Goal: Information Seeking & Learning: Learn about a topic

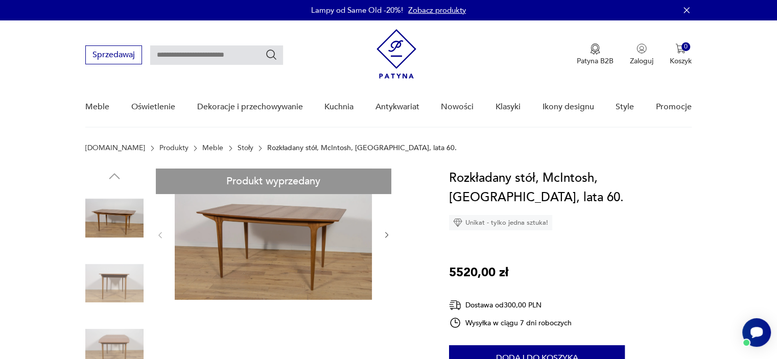
click at [202, 148] on link "Meble" at bounding box center [212, 148] width 21 height 8
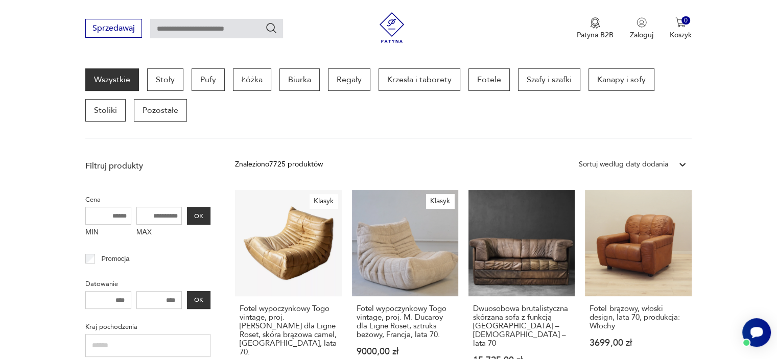
scroll to position [270, 0]
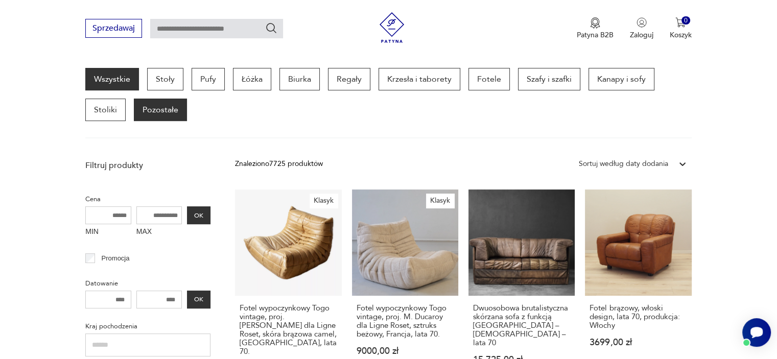
click at [174, 101] on p "Pozostałe" at bounding box center [160, 110] width 53 height 22
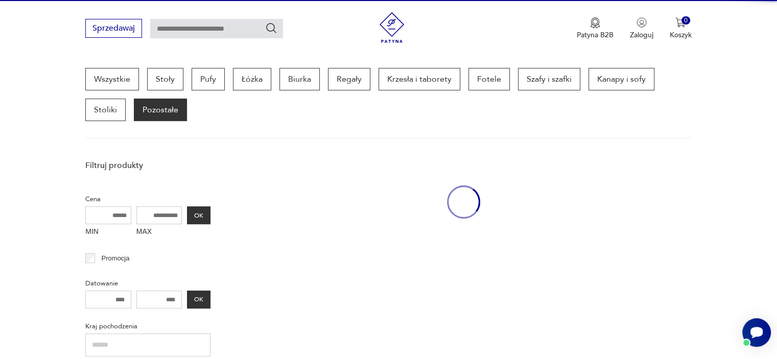
scroll to position [271, 0]
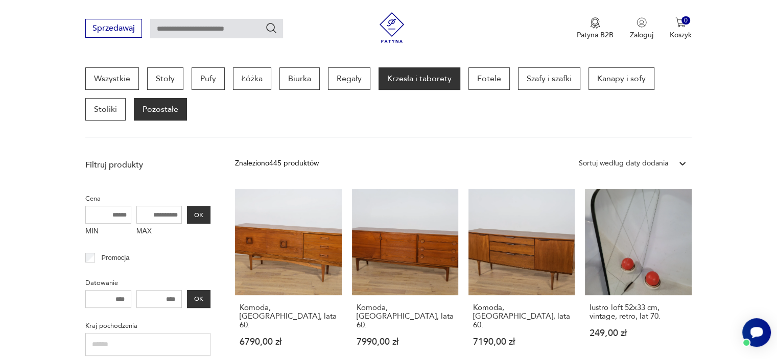
click at [435, 76] on p "Krzesła i taborety" at bounding box center [420, 78] width 82 height 22
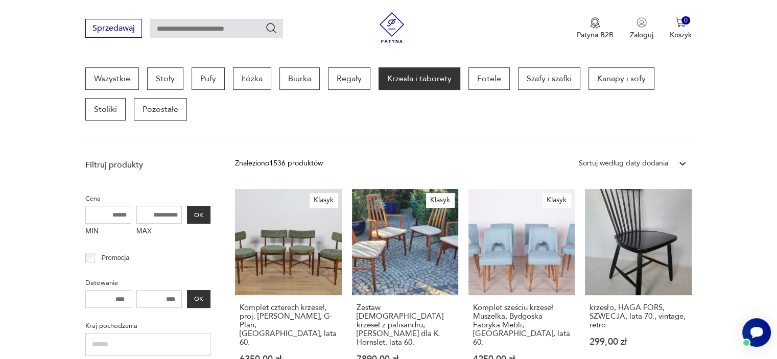
click at [155, 213] on input "MAX" at bounding box center [159, 215] width 46 height 18
type input "***"
click at [198, 215] on button "OK" at bounding box center [199, 215] width 24 height 18
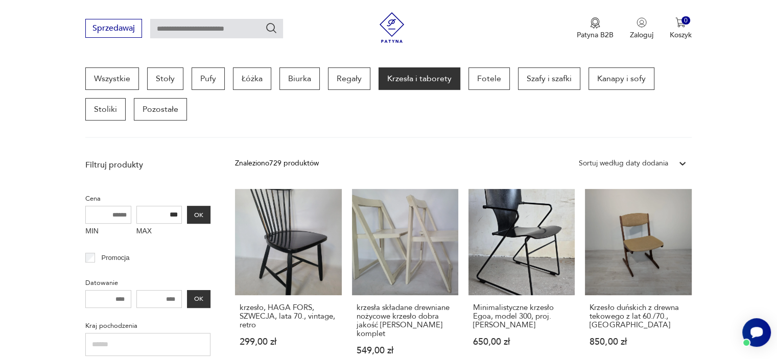
click at [161, 216] on input "***" at bounding box center [159, 215] width 46 height 18
click at [162, 216] on input "***" at bounding box center [159, 215] width 46 height 18
click at [192, 211] on button "OK" at bounding box center [199, 215] width 24 height 18
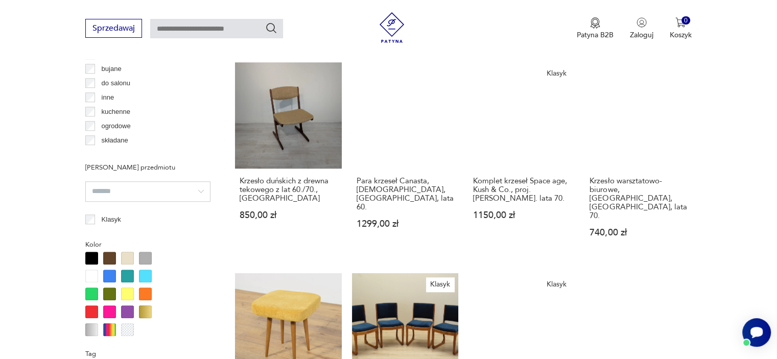
scroll to position [813, 0]
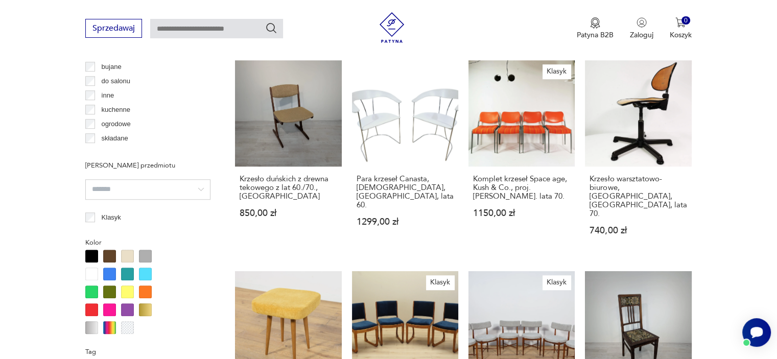
click at [89, 251] on div at bounding box center [91, 256] width 13 height 13
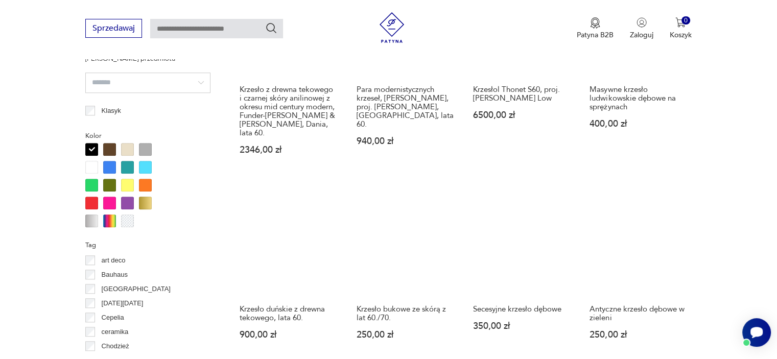
scroll to position [986, 0]
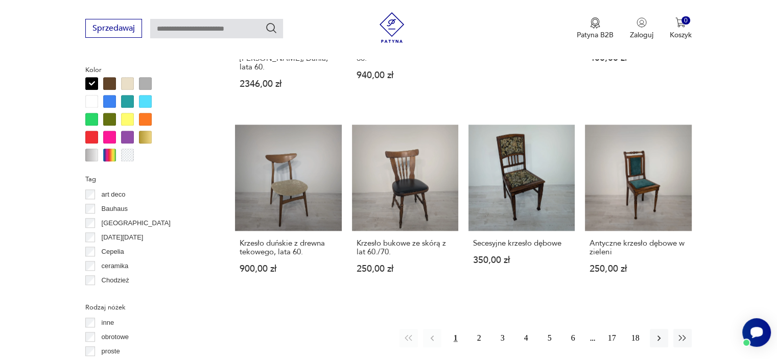
drag, startPoint x: 482, startPoint y: 317, endPoint x: 444, endPoint y: 335, distance: 42.8
click at [444, 335] on div "Znaleziono 283 produkty Filtruj Sortuj według daty dodania Sortuj według daty d…" at bounding box center [463, 80] width 456 height 1282
click at [476, 329] on button "2" at bounding box center [479, 338] width 18 height 18
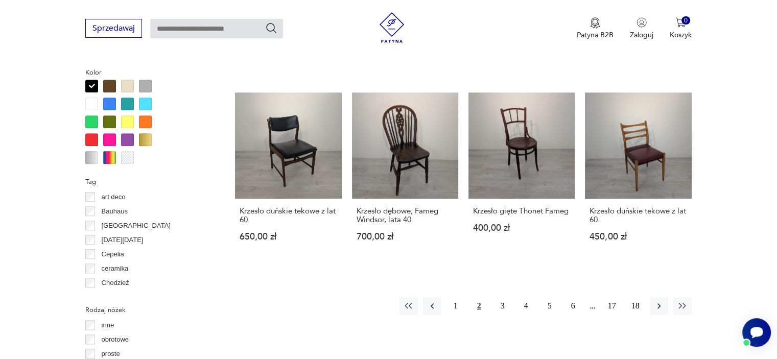
scroll to position [986, 0]
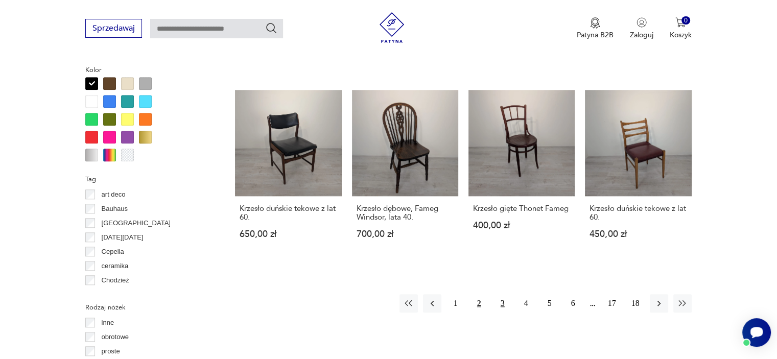
click at [502, 294] on button "3" at bounding box center [503, 303] width 18 height 18
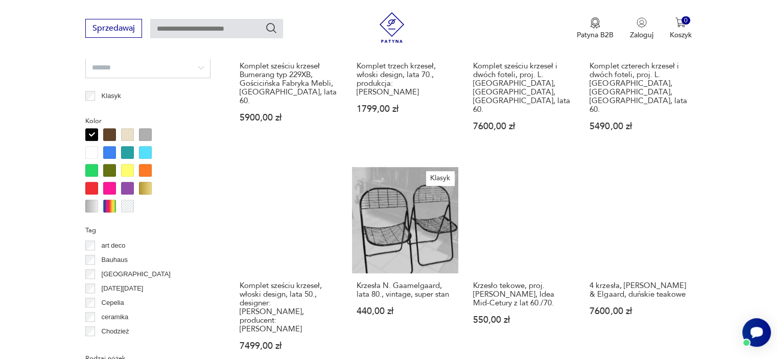
scroll to position [1088, 0]
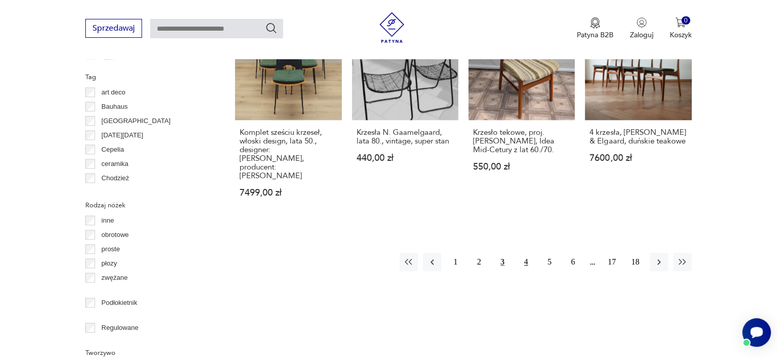
click at [521, 253] on button "4" at bounding box center [526, 262] width 18 height 18
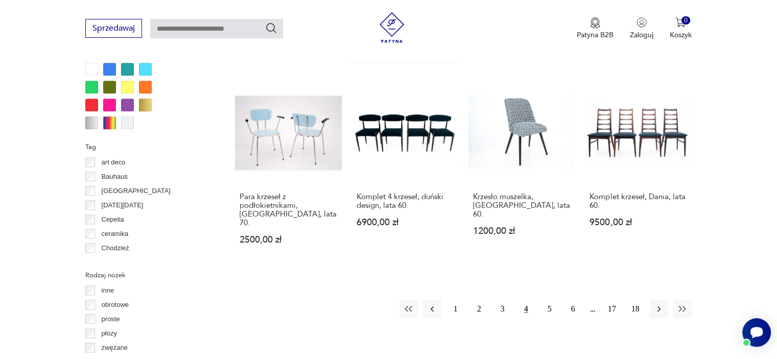
scroll to position [1037, 0]
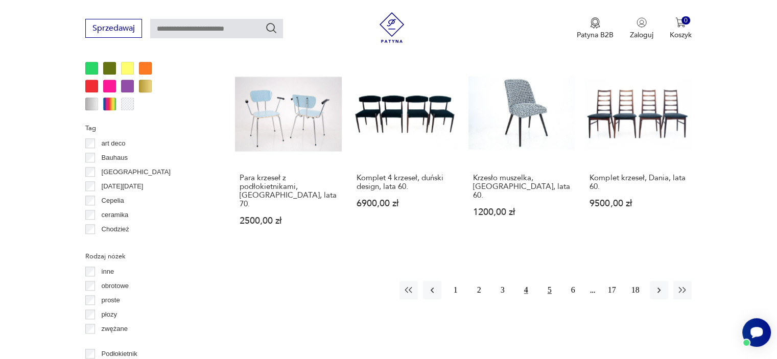
click at [549, 281] on button "5" at bounding box center [550, 290] width 18 height 18
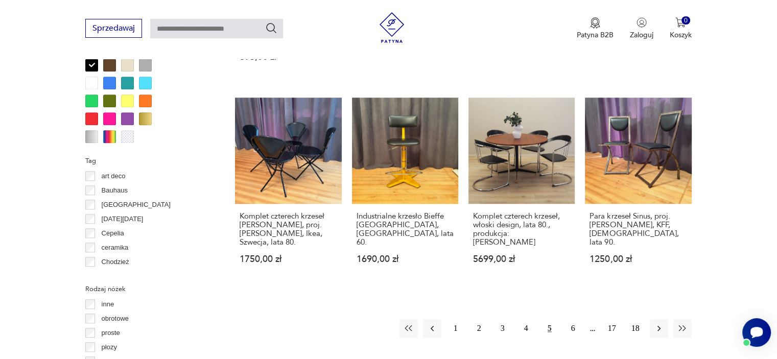
scroll to position [1088, 0]
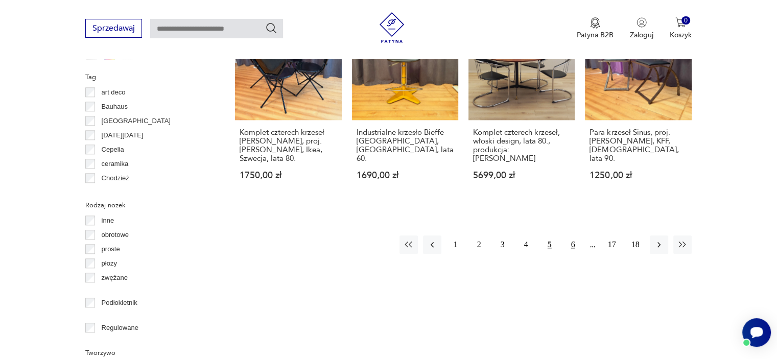
click at [573, 236] on button "6" at bounding box center [573, 245] width 18 height 18
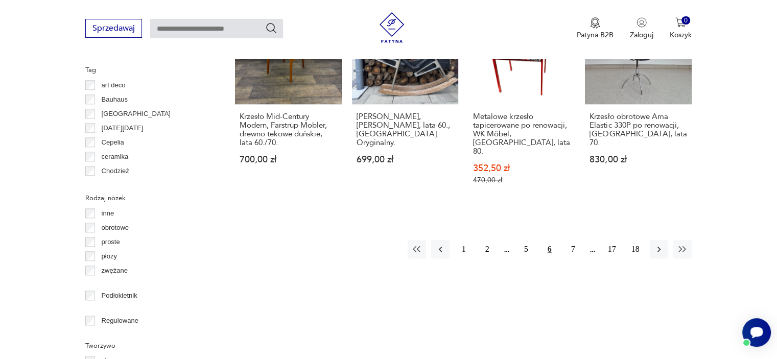
scroll to position [1139, 0]
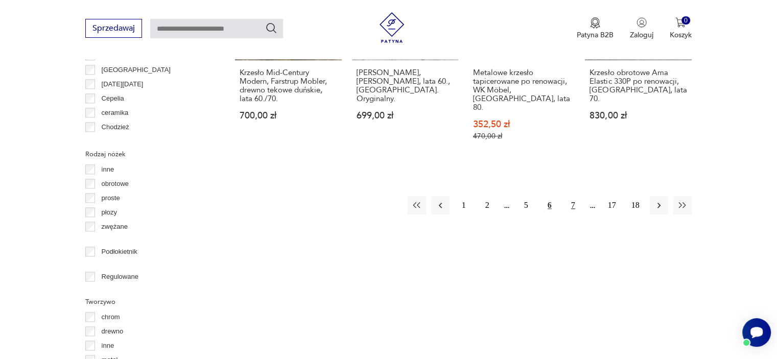
click at [570, 196] on button "7" at bounding box center [573, 205] width 18 height 18
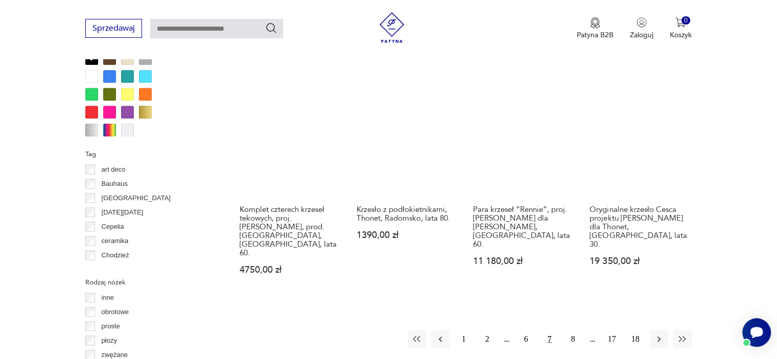
scroll to position [1037, 0]
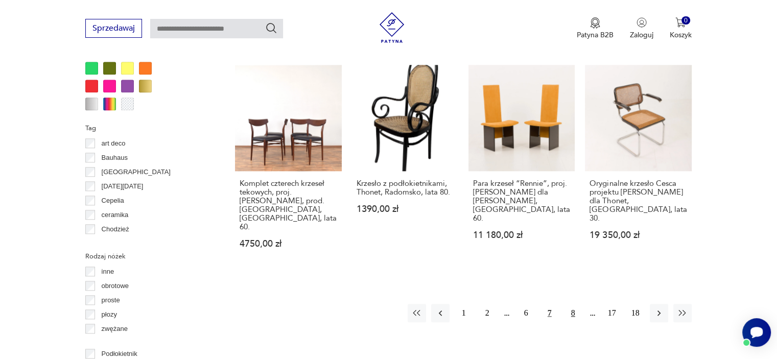
click at [575, 304] on button "8" at bounding box center [573, 313] width 18 height 18
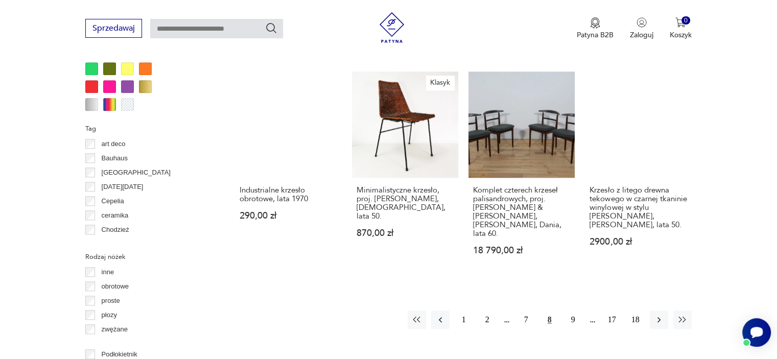
scroll to position [1037, 0]
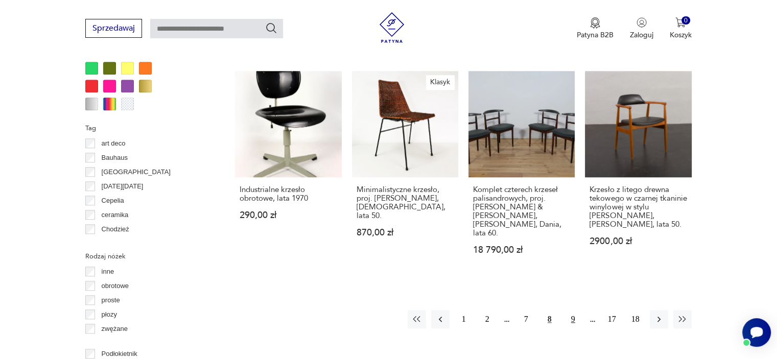
click at [570, 310] on button "9" at bounding box center [573, 319] width 18 height 18
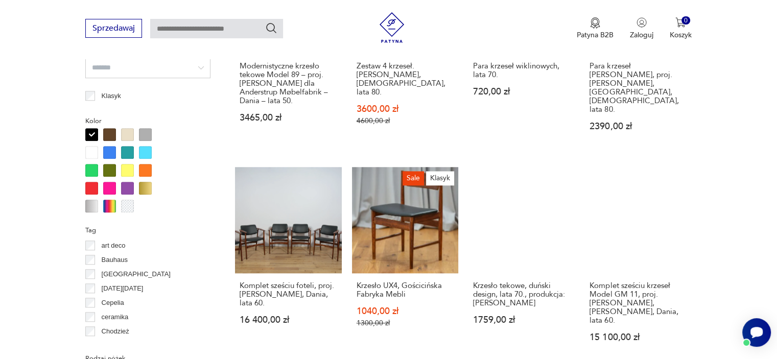
scroll to position [1088, 0]
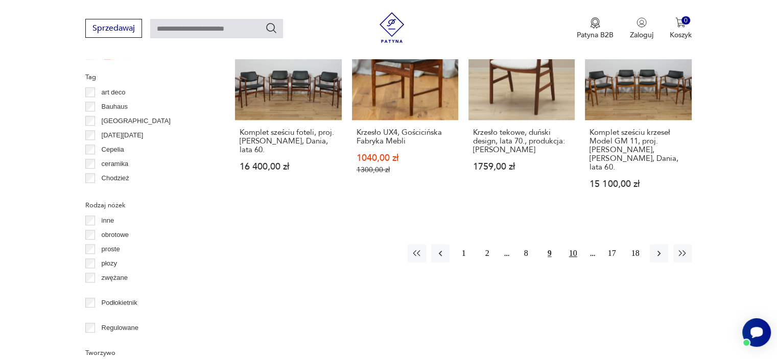
click at [568, 244] on button "10" at bounding box center [573, 253] width 18 height 18
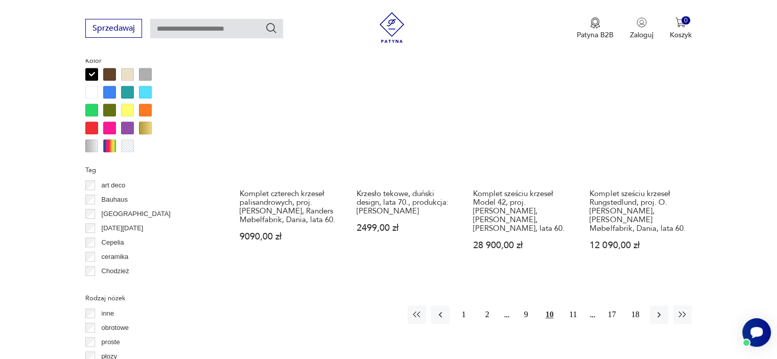
scroll to position [1037, 0]
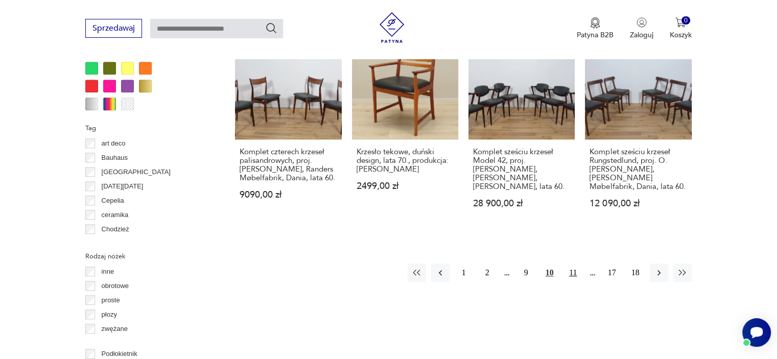
click at [572, 264] on button "11" at bounding box center [573, 273] width 18 height 18
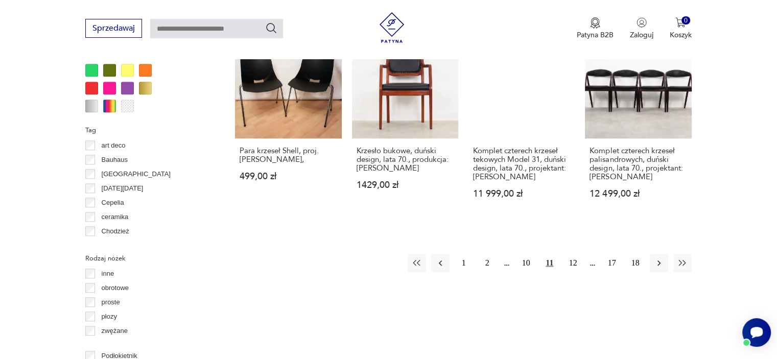
scroll to position [1037, 0]
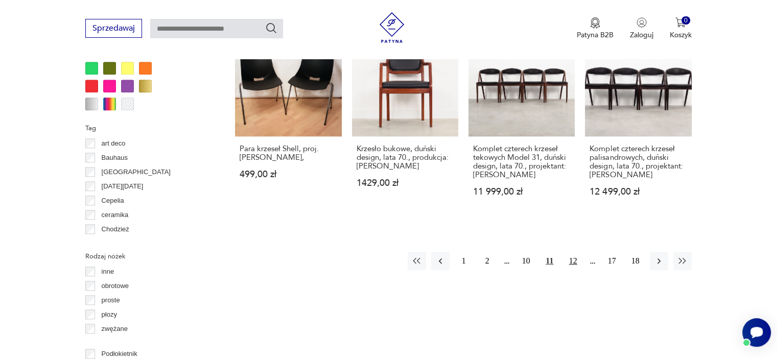
click at [567, 257] on button "12" at bounding box center [573, 261] width 18 height 18
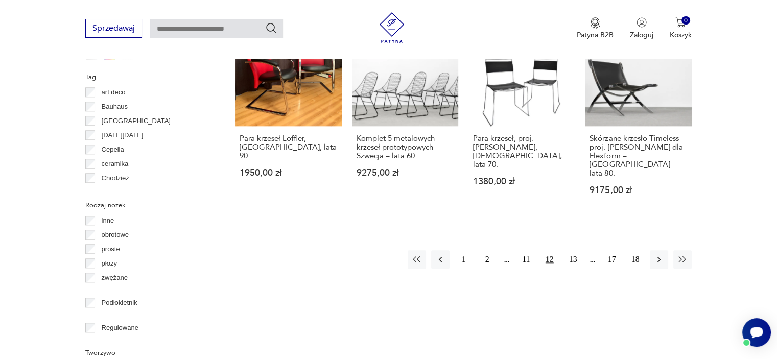
scroll to position [1037, 0]
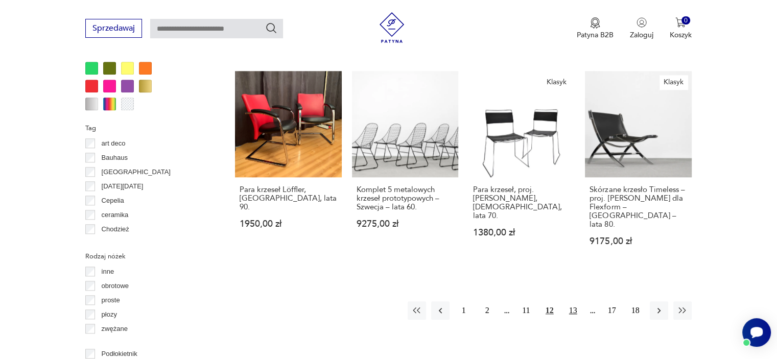
click at [568, 301] on button "13" at bounding box center [573, 310] width 18 height 18
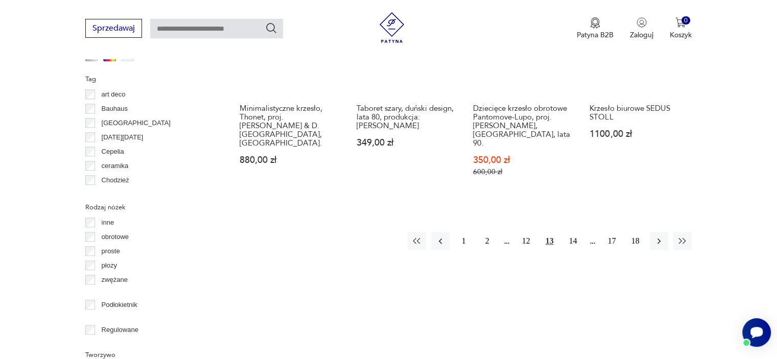
scroll to position [1088, 0]
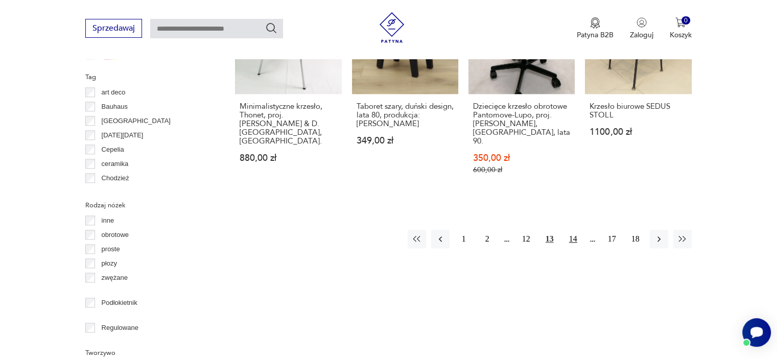
click at [572, 230] on button "14" at bounding box center [573, 239] width 18 height 18
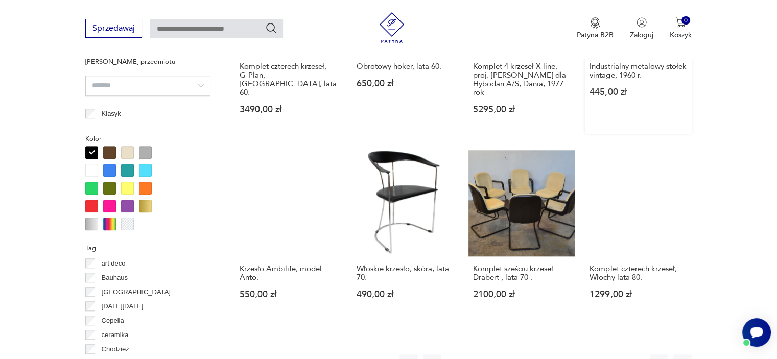
scroll to position [986, 0]
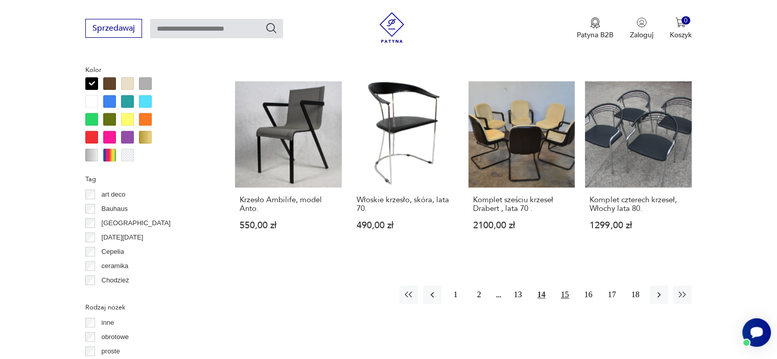
click at [570, 286] on button "15" at bounding box center [565, 295] width 18 height 18
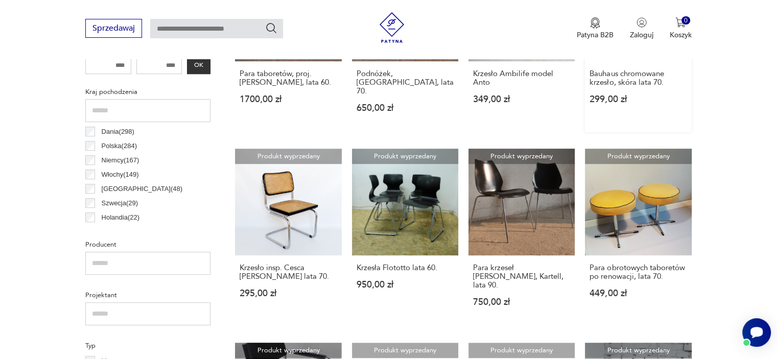
scroll to position [526, 0]
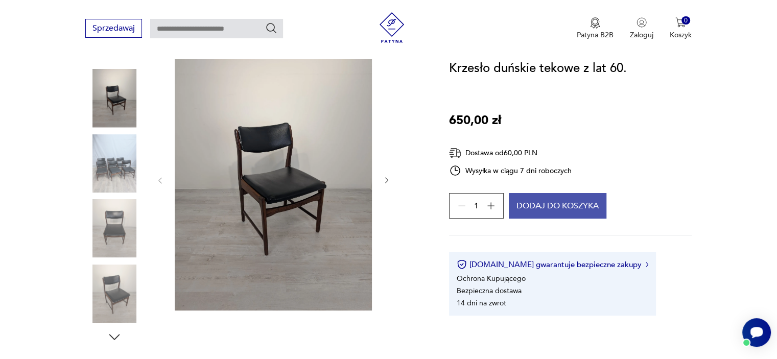
scroll to position [153, 0]
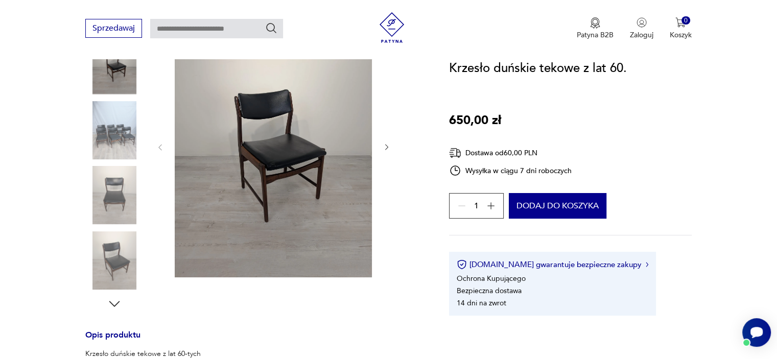
click at [120, 255] on img at bounding box center [114, 260] width 58 height 58
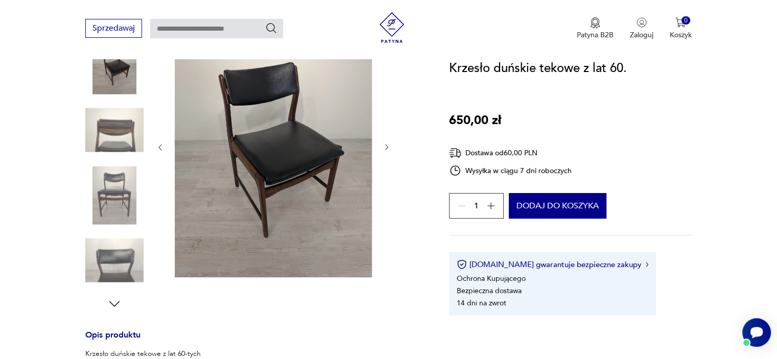
click at [113, 299] on icon "button" at bounding box center [114, 303] width 15 height 15
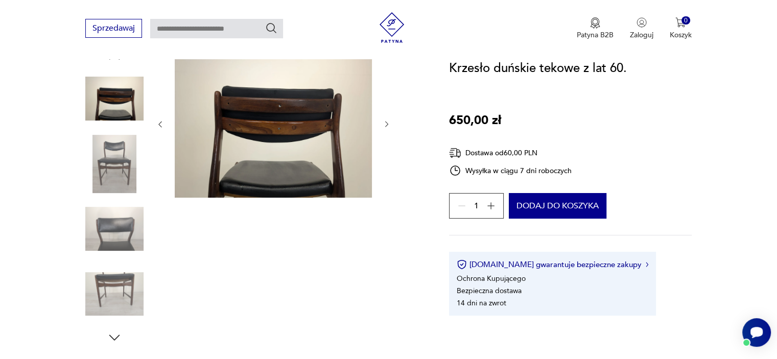
scroll to position [102, 0]
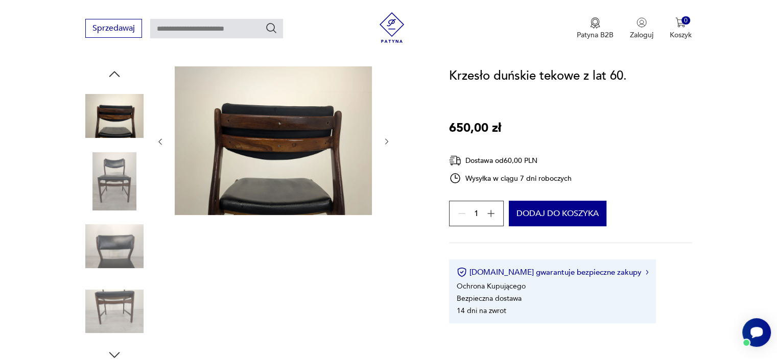
click at [113, 190] on img at bounding box center [114, 181] width 58 height 58
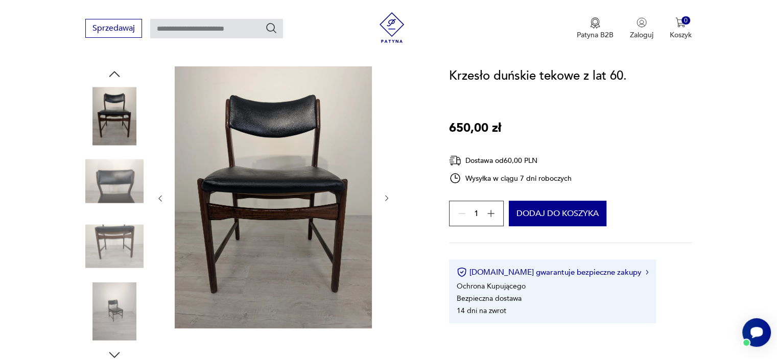
click at [125, 183] on img at bounding box center [114, 181] width 58 height 58
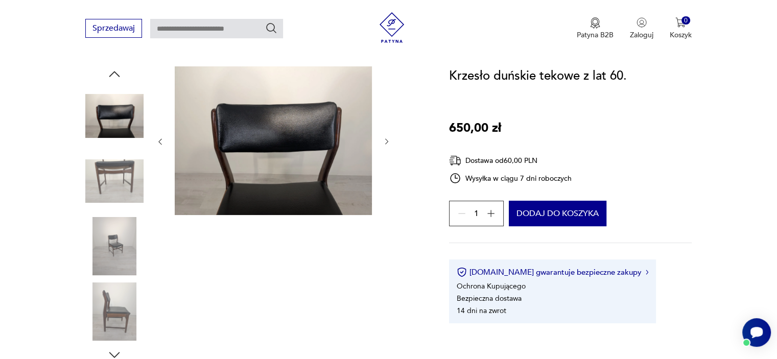
click at [110, 124] on img at bounding box center [114, 116] width 58 height 58
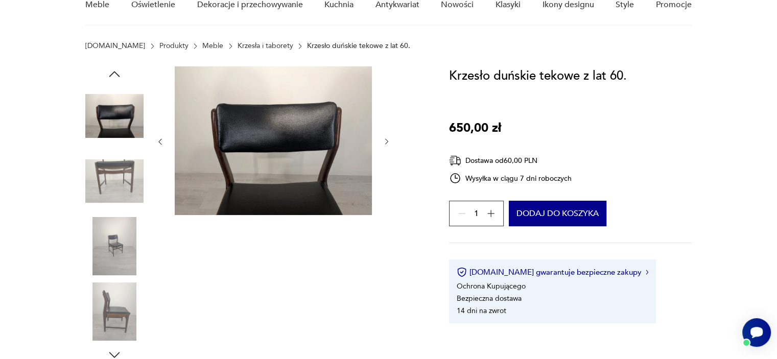
scroll to position [51, 0]
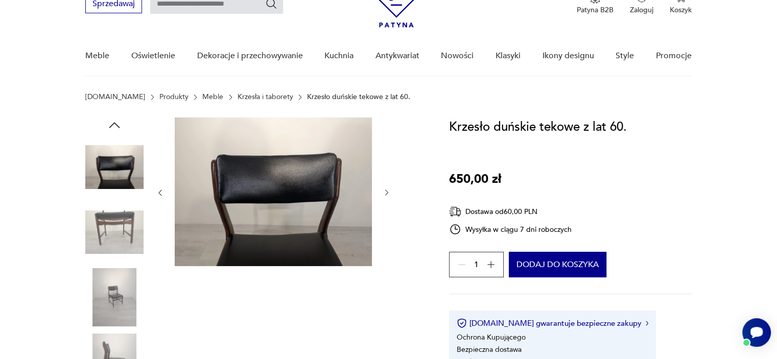
click at [110, 300] on img at bounding box center [114, 297] width 58 height 58
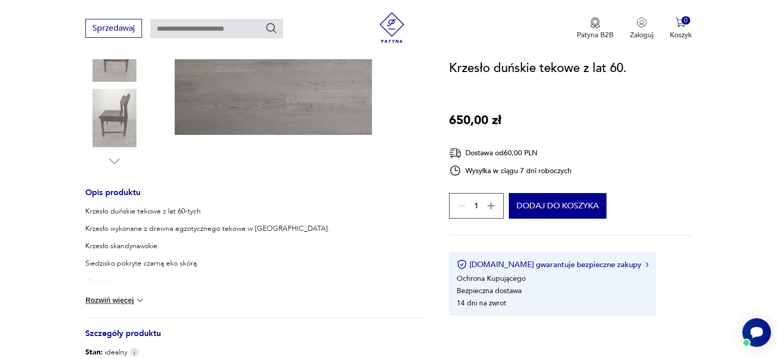
scroll to position [358, 0]
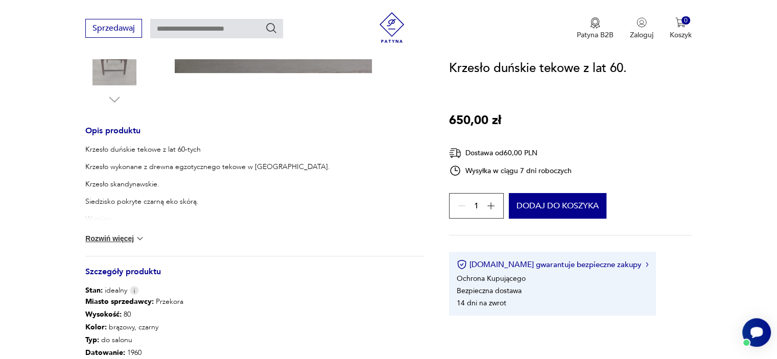
click at [119, 236] on button "Rozwiń więcej" at bounding box center [114, 239] width 59 height 10
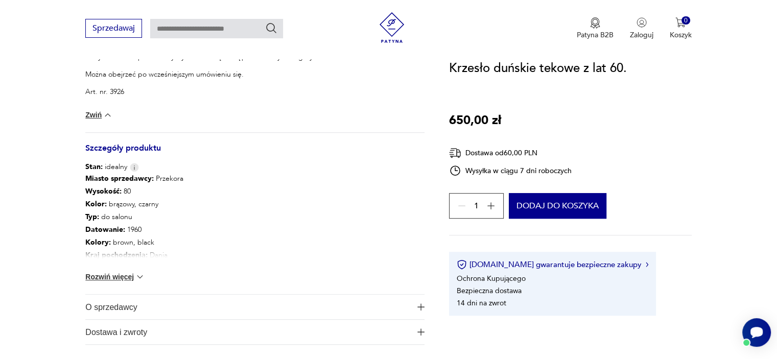
scroll to position [715, 0]
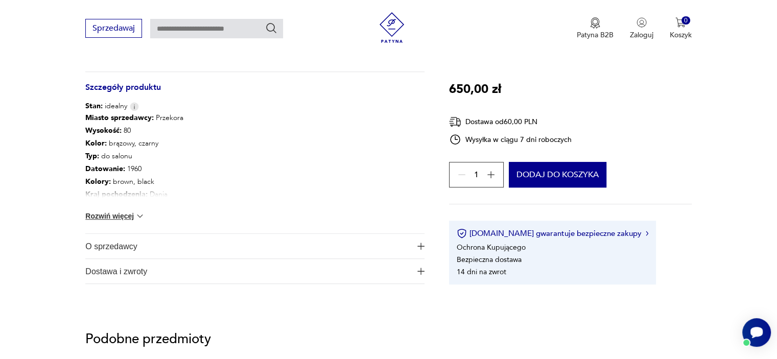
click at [145, 249] on span "O sprzedawcy" at bounding box center [247, 246] width 325 height 25
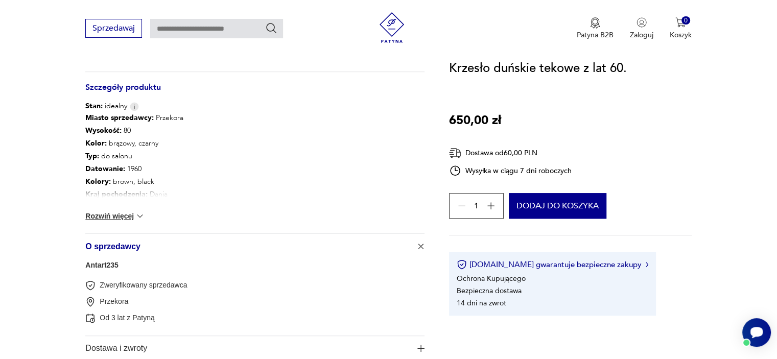
click at [121, 210] on div "Miasto sprzedawcy : Przekora Wysokość : 80 Kolor: brązowy, czarny Typ : do salo…" at bounding box center [254, 172] width 339 height 122
click at [126, 220] on button "Rozwiń więcej" at bounding box center [114, 216] width 59 height 10
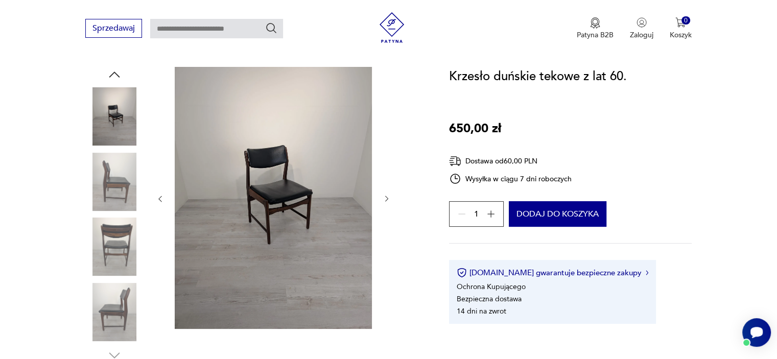
scroll to position [102, 0]
click at [130, 284] on img at bounding box center [114, 312] width 58 height 58
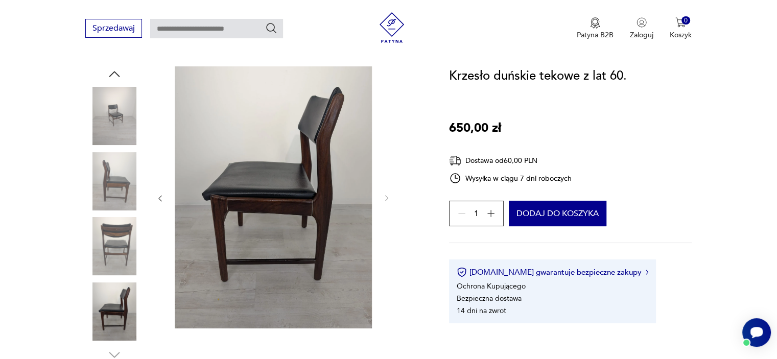
click at [114, 102] on img at bounding box center [114, 116] width 58 height 58
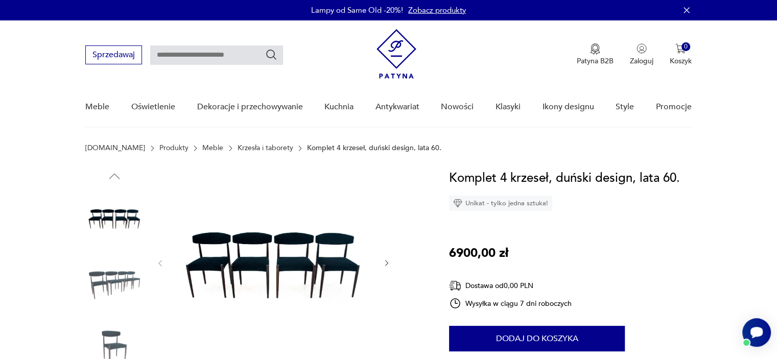
click at [114, 285] on img at bounding box center [114, 283] width 58 height 58
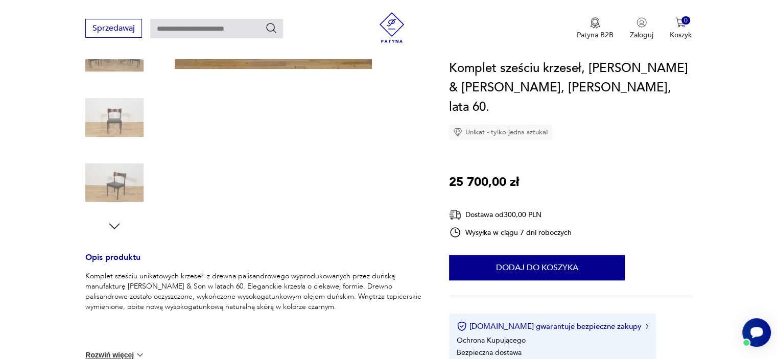
scroll to position [255, 0]
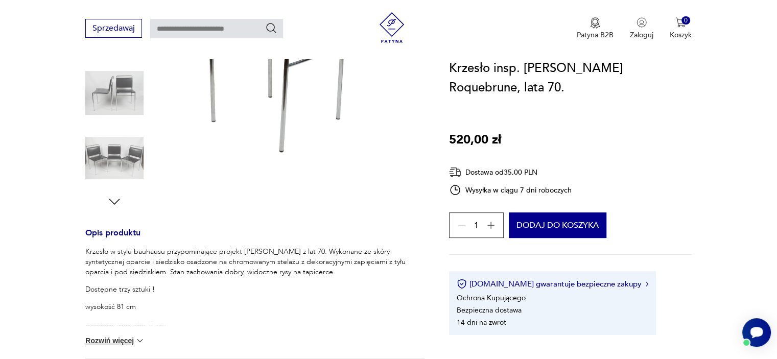
scroll to position [102, 0]
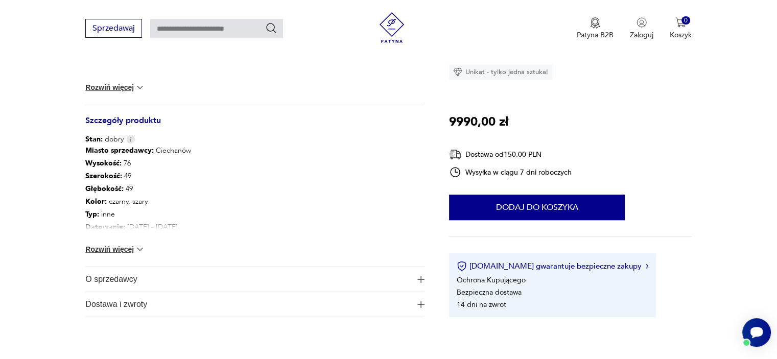
scroll to position [511, 0]
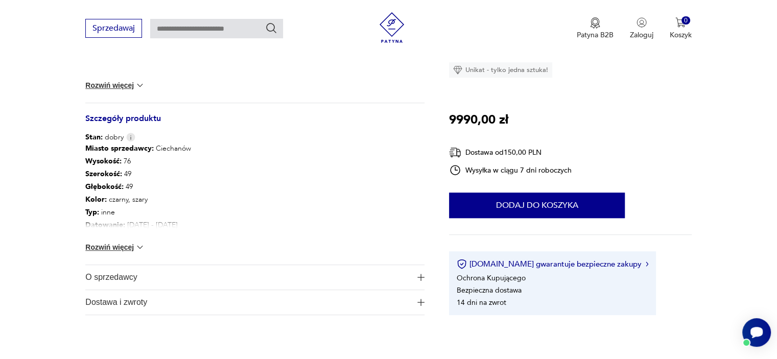
click at [132, 244] on button "Rozwiń więcej" at bounding box center [114, 247] width 59 height 10
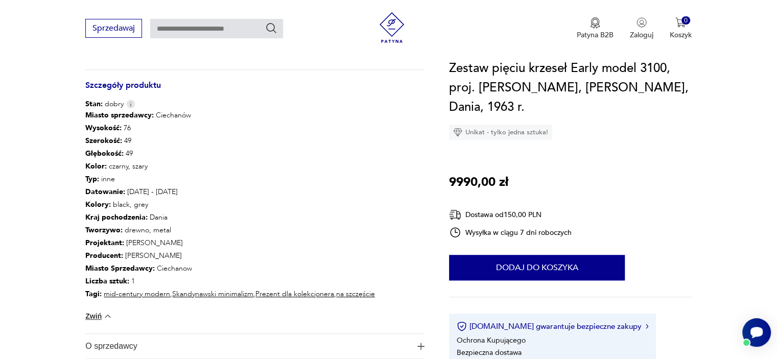
scroll to position [613, 0]
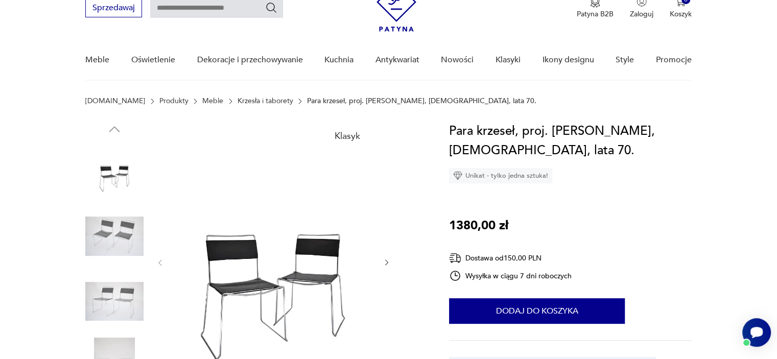
scroll to position [102, 0]
